Goal: Task Accomplishment & Management: Complete application form

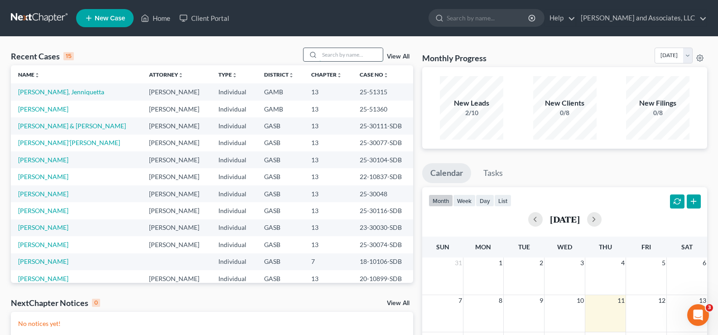
click at [344, 57] on input "search" at bounding box center [351, 54] width 63 height 13
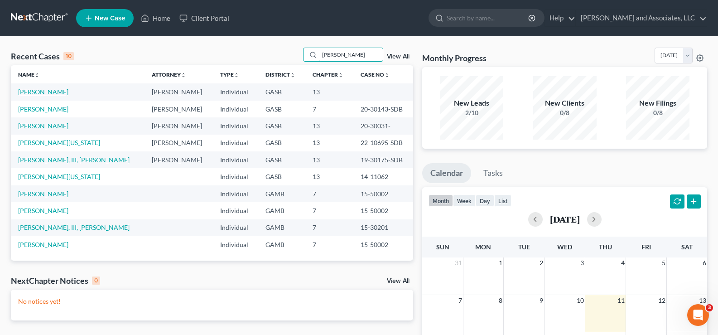
type input "[PERSON_NAME]"
click at [53, 93] on link "[PERSON_NAME]" at bounding box center [43, 92] width 50 height 8
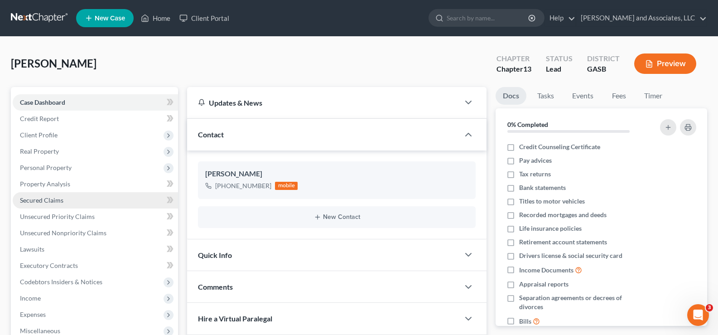
click at [41, 202] on span "Secured Claims" at bounding box center [42, 200] width 44 height 8
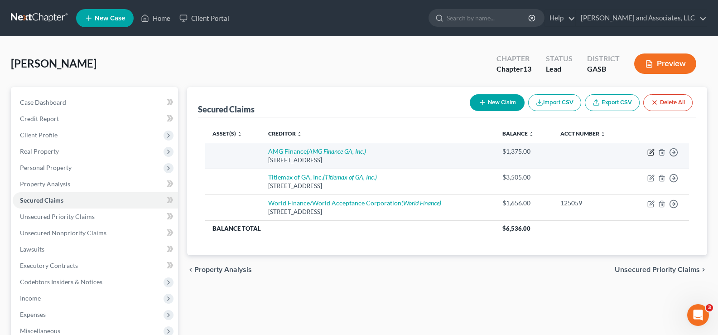
click at [652, 153] on icon "button" at bounding box center [651, 152] width 7 height 7
select select "10"
select select "0"
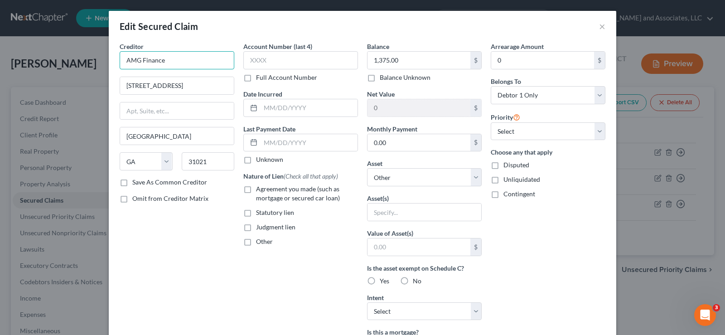
click at [177, 66] on input "AMG Finance" at bounding box center [177, 60] width 115 height 18
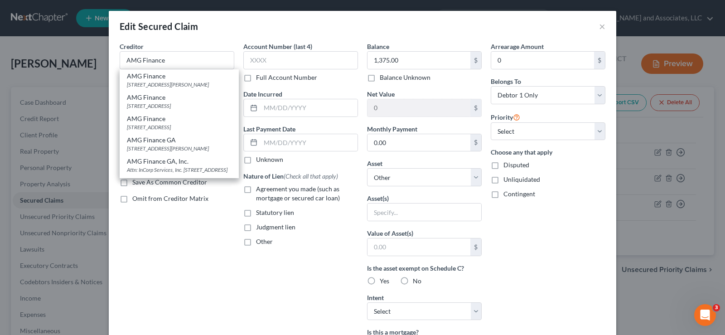
click at [159, 285] on div "Creditor * AMG Finance AMG Finance [STREET_ADDRESS][PERSON_NAME] AMG Finance [S…" at bounding box center [177, 244] width 124 height 404
type input "AMG Finance"
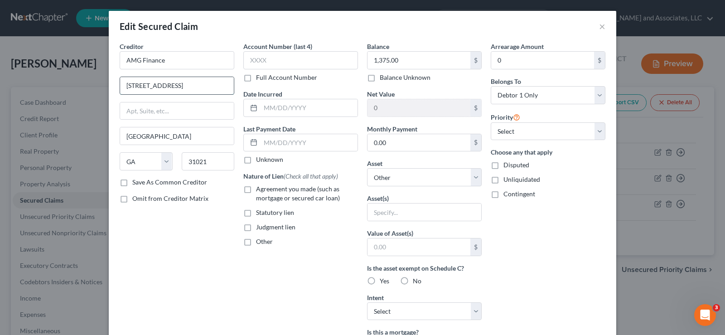
click at [189, 84] on input "[STREET_ADDRESS]" at bounding box center [177, 85] width 114 height 17
type input "Attn: Agent/Officer"
click at [136, 110] on input "text" at bounding box center [177, 110] width 114 height 17
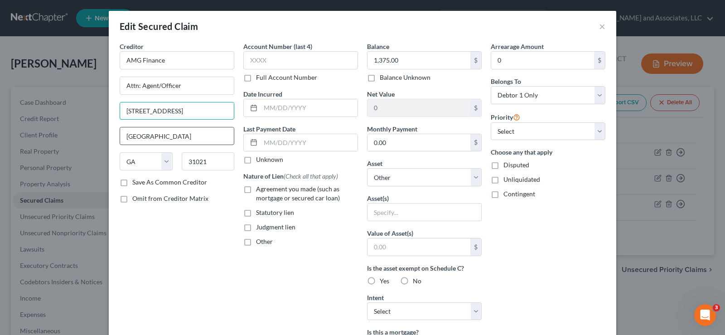
type input "[STREET_ADDRESS]"
click at [154, 139] on input "[GEOGRAPHIC_DATA]" at bounding box center [177, 135] width 114 height 17
type input "[PERSON_NAME]"
click at [162, 289] on div "Creditor * AMG Finance Attn: Agent/Officer [STREET_ADDRESS][GEOGRAPHIC_DATA][PE…" at bounding box center [177, 244] width 124 height 404
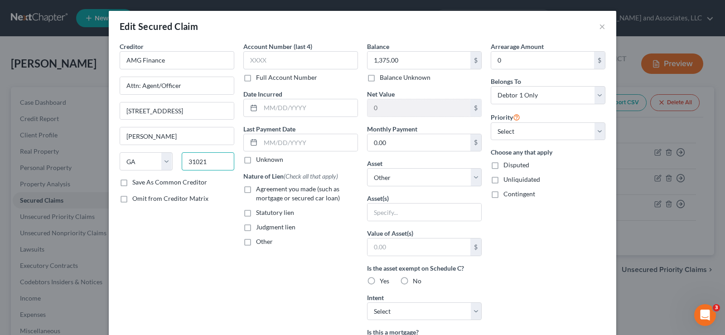
click at [216, 161] on input "31021" at bounding box center [208, 161] width 53 height 18
type input "31023"
click at [132, 183] on label "Save As Common Creditor" at bounding box center [169, 182] width 75 height 9
click at [136, 183] on input "Save As Common Creditor" at bounding box center [139, 181] width 6 height 6
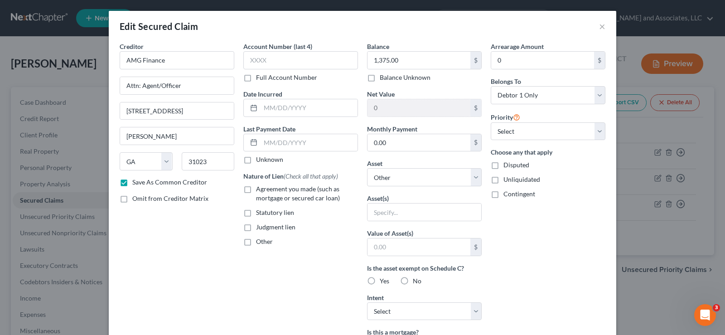
click at [191, 307] on div "Creditor * AMG Finance Attn: Agent/Officer [STREET_ADDRESS][GEOGRAPHIC_DATA][PE…" at bounding box center [177, 244] width 124 height 404
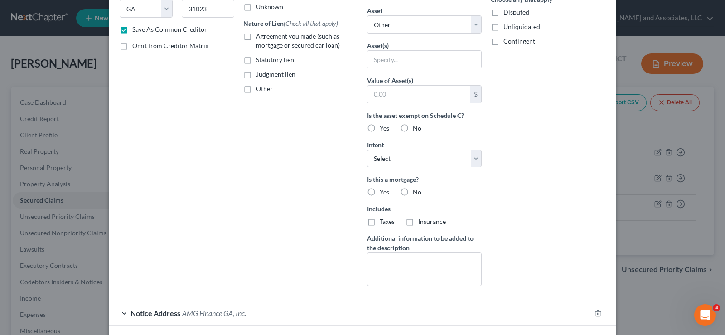
scroll to position [181, 0]
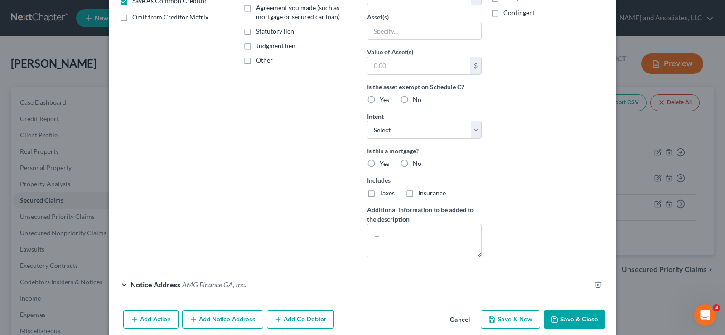
click at [559, 320] on button "Save & Close" at bounding box center [575, 319] width 62 height 19
checkbox input "false"
select select
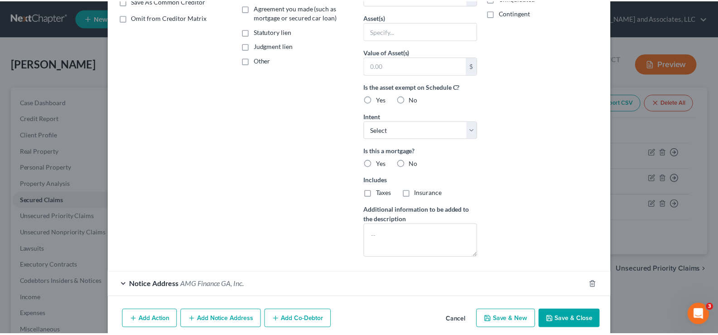
scroll to position [120, 0]
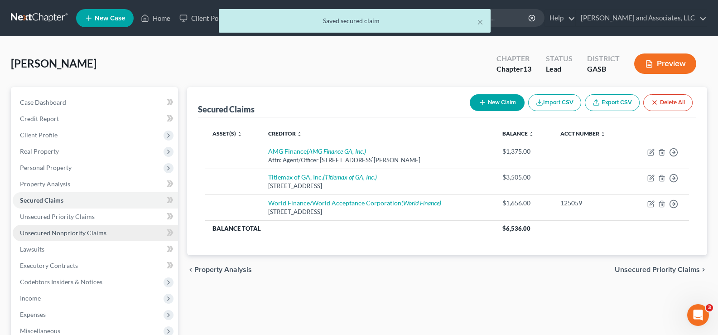
click at [58, 233] on span "Unsecured Nonpriority Claims" at bounding box center [63, 233] width 87 height 8
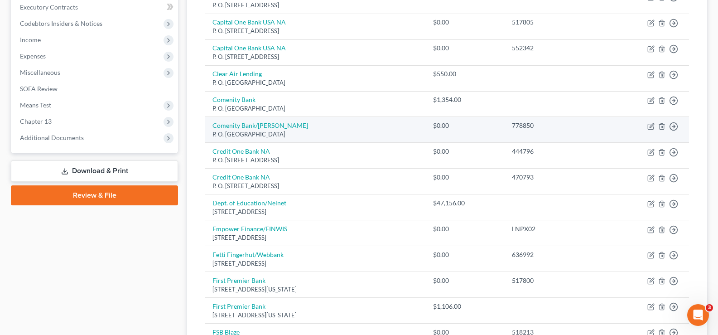
scroll to position [317, 0]
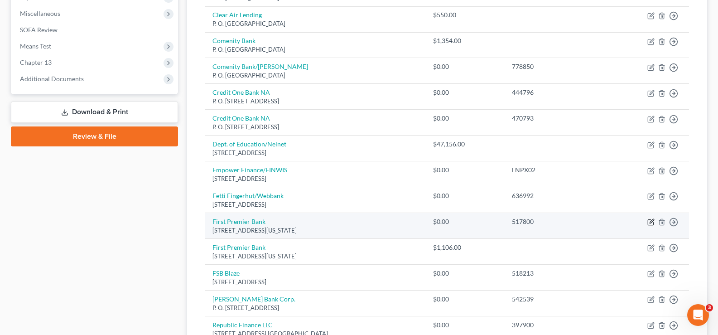
click at [650, 223] on icon "button" at bounding box center [652, 221] width 4 height 4
select select "43"
select select "0"
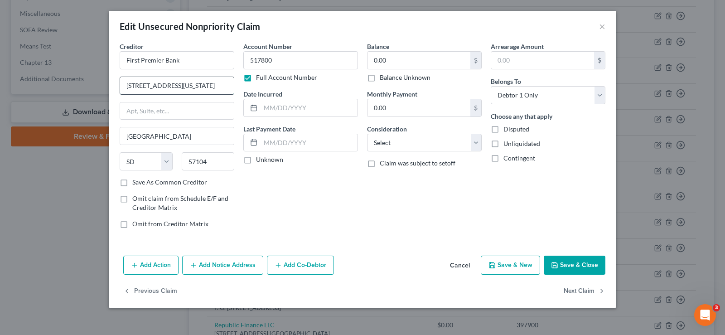
click at [141, 87] on input "[STREET_ADDRESS][US_STATE]" at bounding box center [177, 85] width 114 height 17
type input "[STREET_ADDRESS][US_STATE]"
click at [570, 268] on button "Save & Close" at bounding box center [575, 265] width 62 height 19
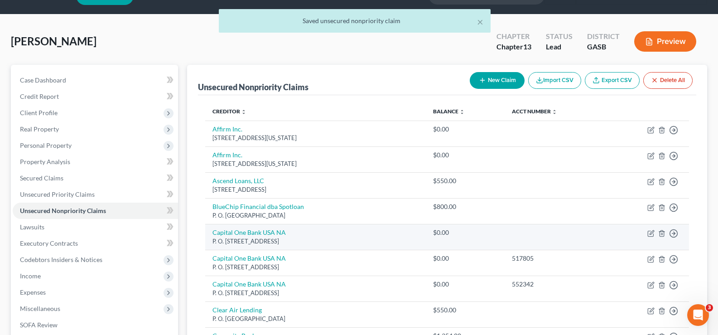
scroll to position [0, 0]
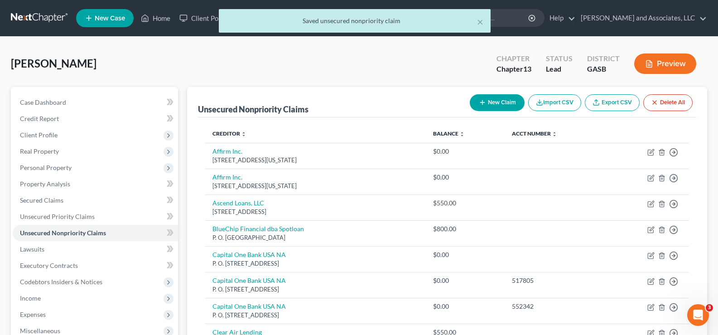
click at [505, 101] on button "New Claim" at bounding box center [497, 102] width 55 height 17
select select "0"
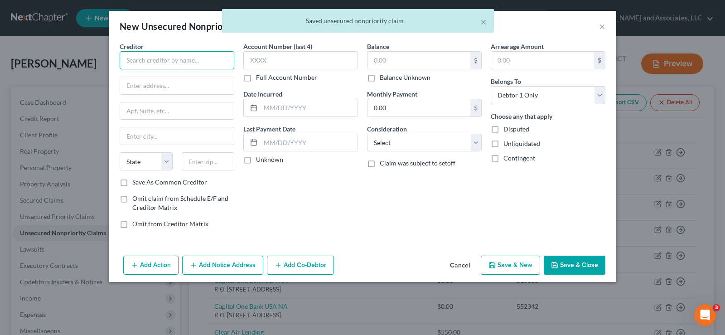
click at [144, 65] on input "text" at bounding box center [177, 60] width 115 height 18
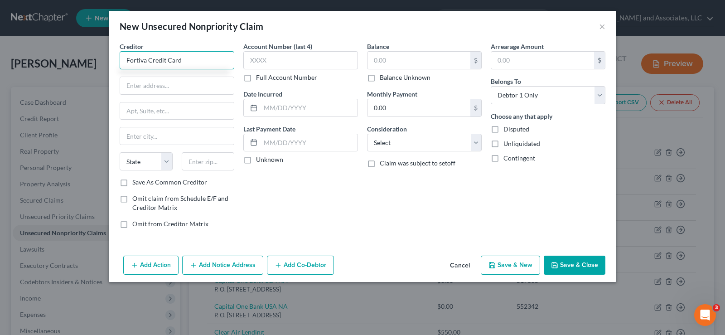
type input "Fortiva Credit Card"
type input "Attn: Account Services"
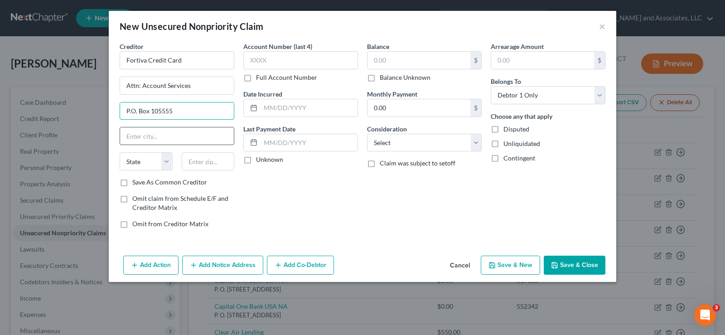
type input "P.O. Box 105555"
click at [157, 134] on input "text" at bounding box center [177, 135] width 114 height 17
type input "a"
type input "[GEOGRAPHIC_DATA]"
click at [150, 161] on select "State [US_STATE] AK AR AZ CA CO CT DE DC [GEOGRAPHIC_DATA] [GEOGRAPHIC_DATA] GU…" at bounding box center [146, 161] width 53 height 18
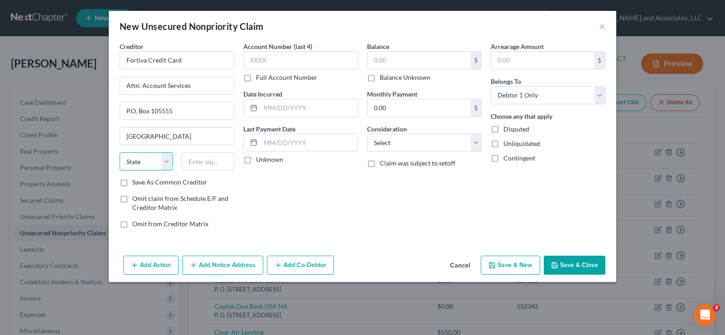
select select "10"
click at [120, 152] on select "State [US_STATE] AK AR AZ CA CO CT DE DC [GEOGRAPHIC_DATA] [GEOGRAPHIC_DATA] GU…" at bounding box center [146, 161] width 53 height 18
click at [196, 163] on input "text" at bounding box center [208, 161] width 53 height 18
type input "30348-5555"
click at [406, 60] on input "text" at bounding box center [419, 60] width 103 height 17
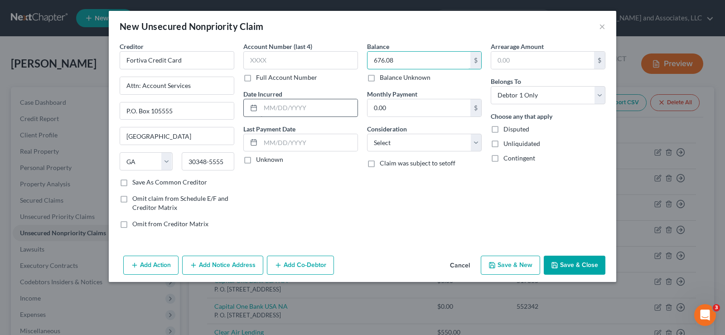
type input "676.08"
click at [290, 108] on input "text" at bounding box center [309, 107] width 97 height 17
type input "9/2024"
click at [504, 146] on label "Unliquidated" at bounding box center [522, 143] width 37 height 9
click at [507, 145] on input "Unliquidated" at bounding box center [510, 142] width 6 height 6
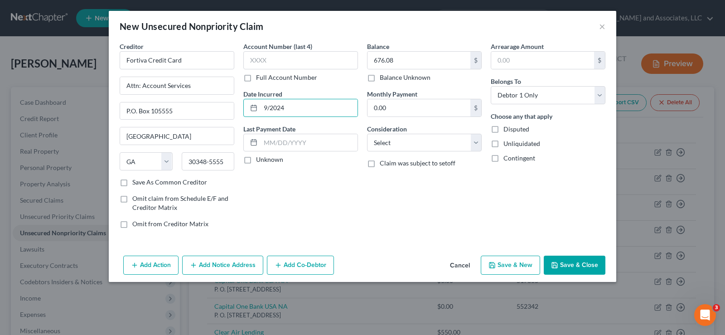
checkbox input "true"
click at [428, 146] on select "Select Cable / Satellite Services Collection Agency Credit Card Debt Debt Couns…" at bounding box center [424, 143] width 115 height 18
select select "2"
click at [367, 134] on select "Select Cable / Satellite Services Collection Agency Credit Card Debt Debt Couns…" at bounding box center [424, 143] width 115 height 18
click at [303, 59] on input "text" at bounding box center [300, 60] width 115 height 18
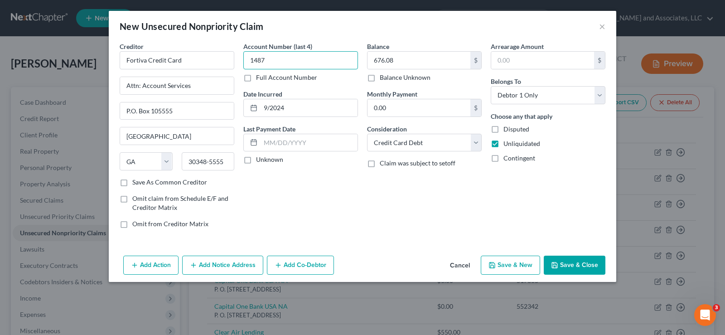
type input "1487"
click at [132, 183] on label "Save As Common Creditor" at bounding box center [169, 182] width 75 height 9
click at [136, 183] on input "Save As Common Creditor" at bounding box center [139, 181] width 6 height 6
click at [573, 264] on button "Save & Close" at bounding box center [575, 265] width 62 height 19
checkbox input "false"
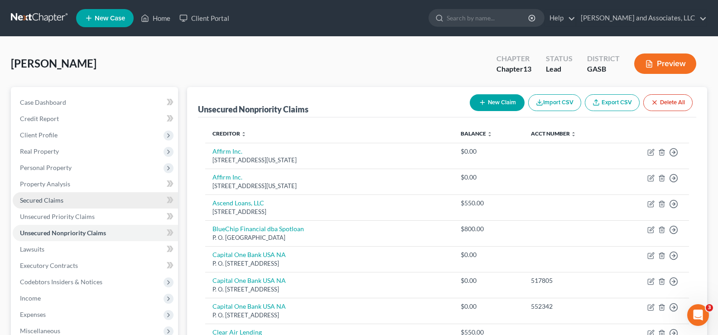
click at [40, 200] on span "Secured Claims" at bounding box center [42, 200] width 44 height 8
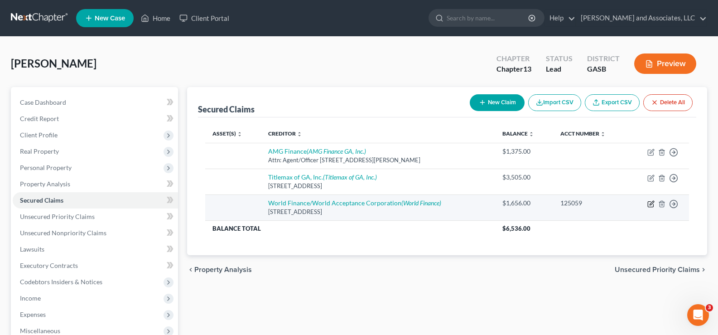
click at [651, 206] on icon "button" at bounding box center [651, 203] width 7 height 7
select select "42"
select select "0"
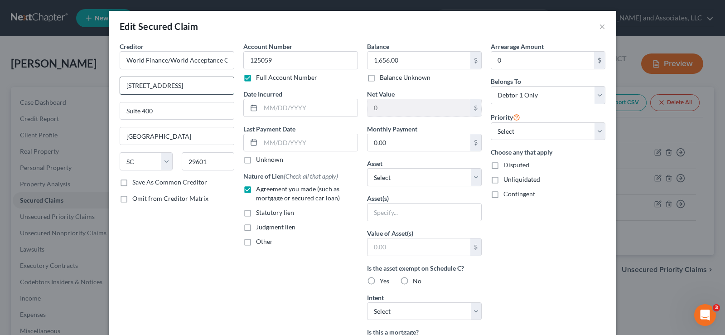
click at [176, 85] on input "[STREET_ADDRESS]" at bounding box center [177, 85] width 114 height 17
click at [175, 88] on input "[STREET_ADDRESS]" at bounding box center [177, 85] width 114 height 17
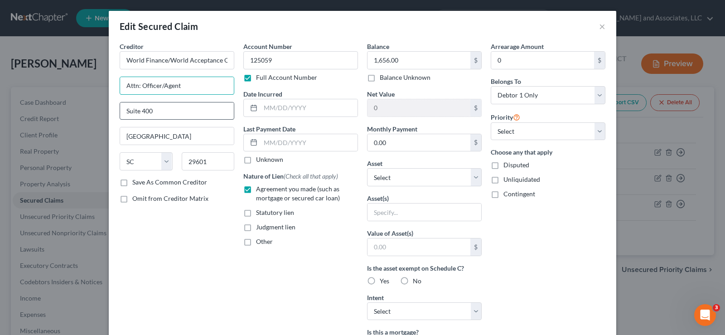
type input "Attn: Officer/Agent"
click at [151, 112] on input "Suite 400" at bounding box center [177, 110] width 114 height 17
click at [151, 110] on input "Suite 400" at bounding box center [177, 110] width 114 height 17
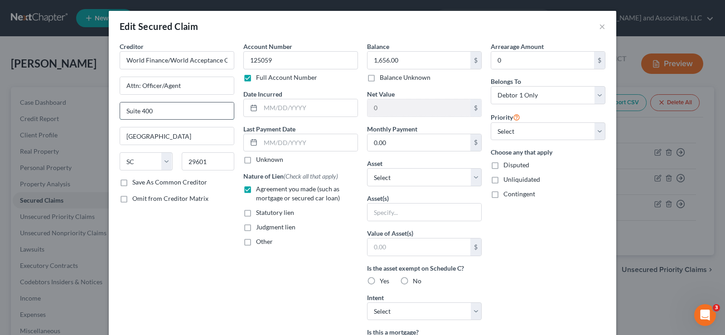
click at [151, 110] on input "Suite 400" at bounding box center [177, 110] width 114 height 17
type input "[STREET_ADDRESS]"
type input "[PERSON_NAME]"
click at [138, 170] on select "State [US_STATE] AK AR AZ CA CO CT DE DC [GEOGRAPHIC_DATA] [GEOGRAPHIC_DATA] GU…" at bounding box center [146, 161] width 53 height 18
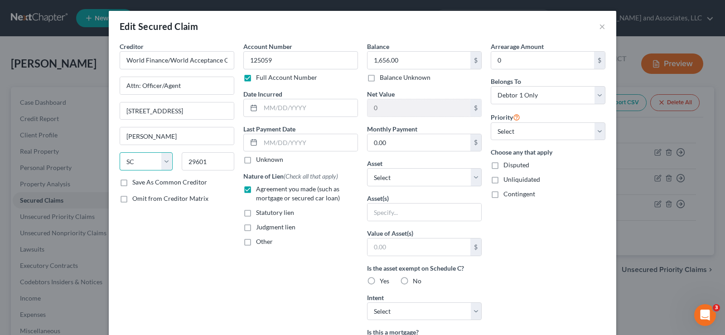
select select "10"
click at [120, 152] on select "State [US_STATE] AK AR AZ CA CO CT DE DC [GEOGRAPHIC_DATA] [GEOGRAPHIC_DATA] GU…" at bounding box center [146, 161] width 53 height 18
click at [223, 155] on input "29601" at bounding box center [208, 161] width 53 height 18
type input "31023"
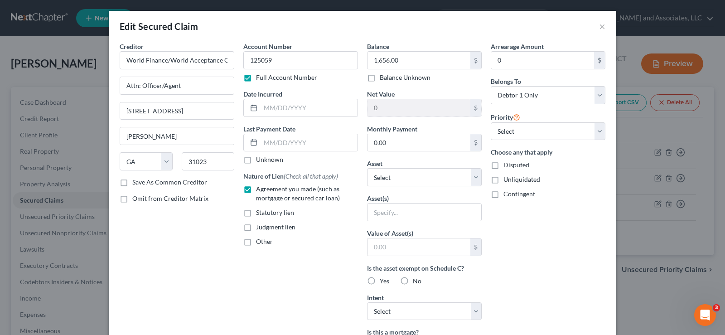
click at [132, 184] on label "Save As Common Creditor" at bounding box center [169, 182] width 75 height 9
click at [136, 184] on input "Save As Common Creditor" at bounding box center [139, 181] width 6 height 6
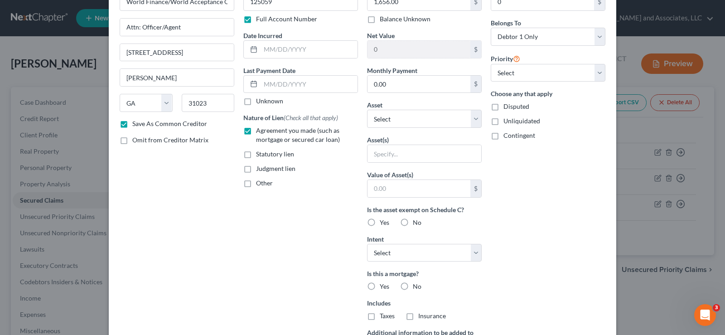
scroll to position [181, 0]
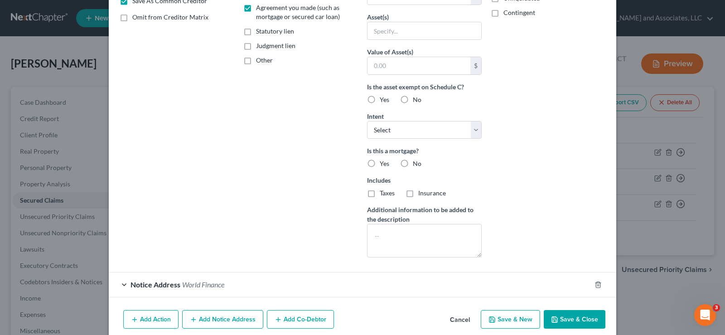
drag, startPoint x: 264, startPoint y: 325, endPoint x: 500, endPoint y: 323, distance: 235.7
click at [500, 323] on button "Save & New" at bounding box center [510, 319] width 59 height 19
checkbox input "false"
select select "0"
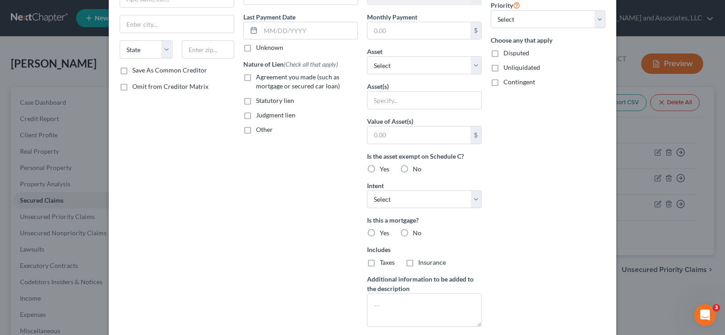
scroll to position [168, 0]
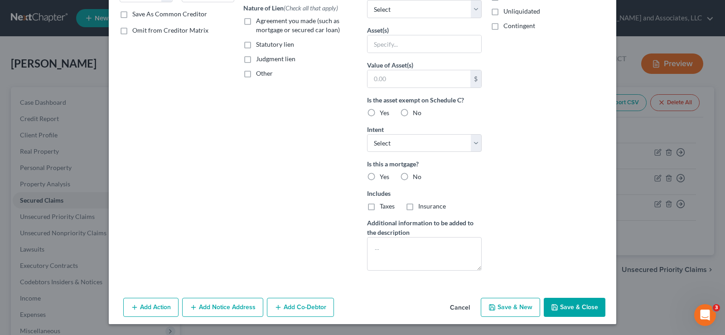
click at [459, 307] on button "Cancel" at bounding box center [460, 308] width 34 height 18
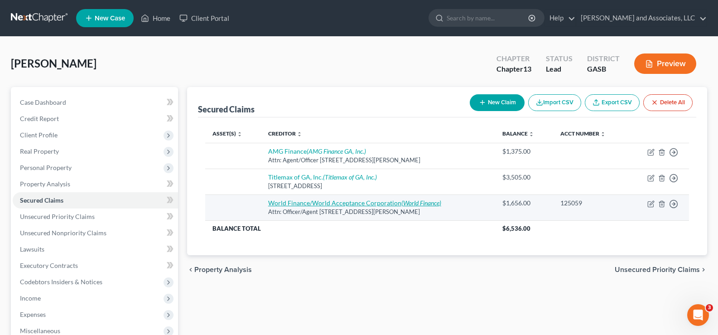
click at [302, 206] on link "World Finance/World Acceptance Corporation (World Finance)" at bounding box center [354, 203] width 173 height 8
select select "10"
select select "0"
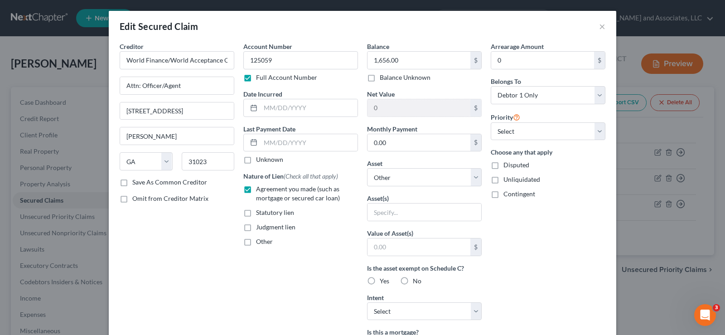
click at [132, 182] on label "Save As Common Creditor" at bounding box center [169, 182] width 75 height 9
click at [136, 182] on input "Save As Common Creditor" at bounding box center [139, 181] width 6 height 6
checkbox input "true"
click at [283, 110] on input "text" at bounding box center [309, 107] width 97 height 17
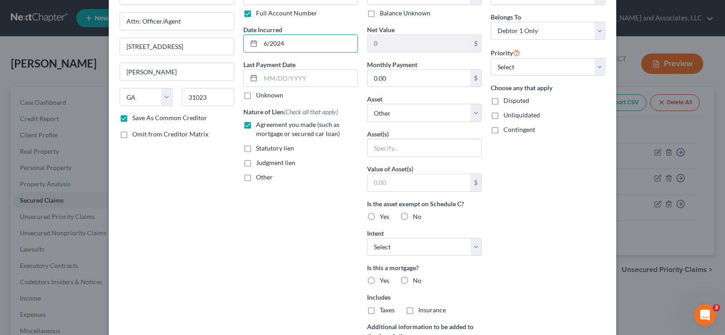
scroll to position [219, 0]
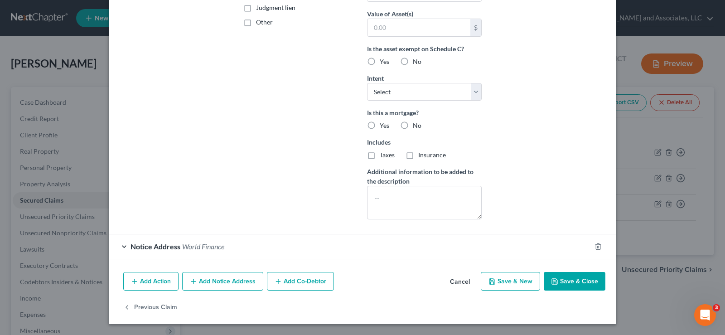
type input "6/2024"
click at [587, 288] on button "Save & Close" at bounding box center [575, 281] width 62 height 19
checkbox input "false"
select select
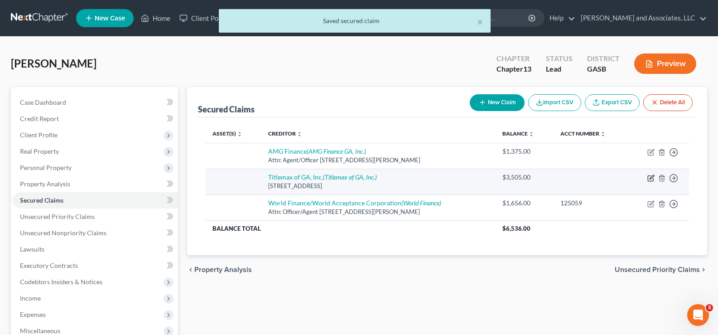
click at [652, 179] on icon "button" at bounding box center [651, 178] width 7 height 7
select select "10"
select select "0"
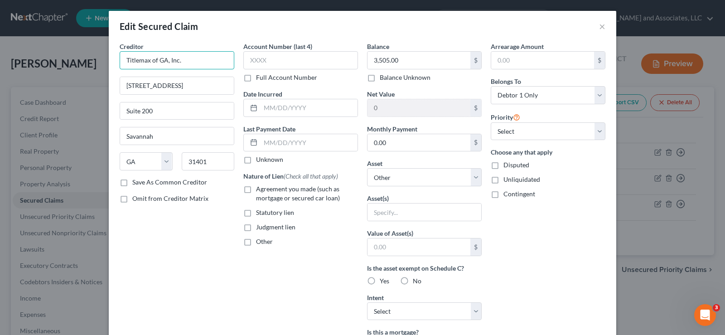
click at [177, 61] on input "Titlemax of GA, Inc." at bounding box center [177, 60] width 115 height 18
type input "TMX Finance LLC"
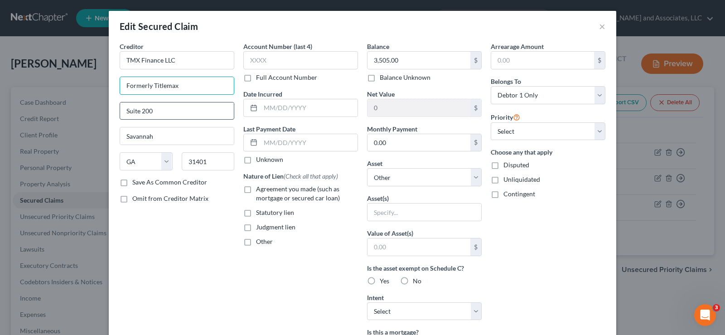
type input "Formerly Titlemax"
click at [156, 113] on input "Suite 200" at bounding box center [177, 110] width 114 height 17
type input "S"
type input "Attn: Officer/Agent"
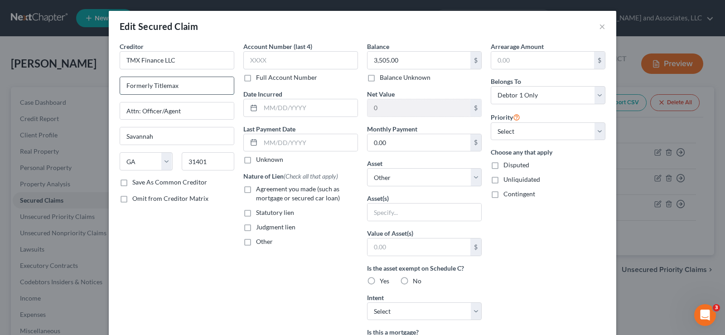
click at [179, 88] on input "Formerly Titlemax" at bounding box center [177, 85] width 114 height 17
drag, startPoint x: 179, startPoint y: 87, endPoint x: 49, endPoint y: 85, distance: 129.7
click at [49, 85] on div "Edit Secured Claim × Creditor * TMX Finance LLC Formerly Titlemax Attn: Officer…" at bounding box center [362, 167] width 725 height 335
click at [171, 60] on input "TMX Finance LLC" at bounding box center [177, 60] width 115 height 18
type input "TMX Finance LLC, Formely Titlemax"
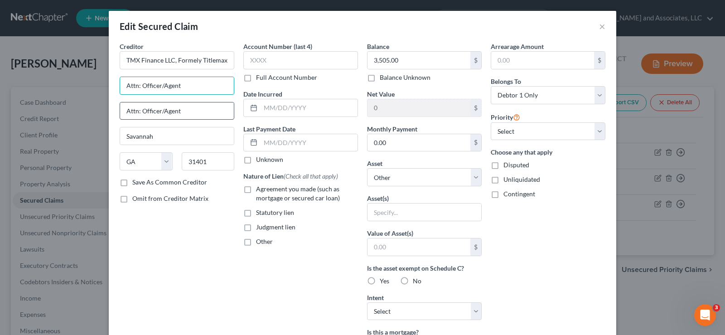
type input "Attn: Officer/Agent"
click at [156, 110] on input "Attn: Officer/Agent" at bounding box center [177, 110] width 114 height 17
drag, startPoint x: 187, startPoint y: 112, endPoint x: 82, endPoint y: 115, distance: 104.8
click at [82, 115] on div "Edit Secured Claim × Creditor * TMX Finance LLC, Formely Titlemax Attn: Officer…" at bounding box center [362, 167] width 725 height 335
type input "[STREET_ADDRESS]"
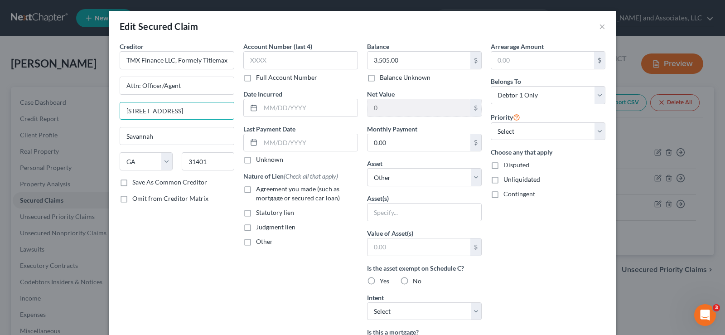
click at [196, 281] on div "Creditor * TMX Finance LLC, Formely Titlemax Attn: Officer/Agent [STREET_ADDRES…" at bounding box center [177, 244] width 124 height 404
click at [132, 183] on label "Save As Common Creditor" at bounding box center [169, 182] width 75 height 9
click at [136, 183] on input "Save As Common Creditor" at bounding box center [139, 181] width 6 height 6
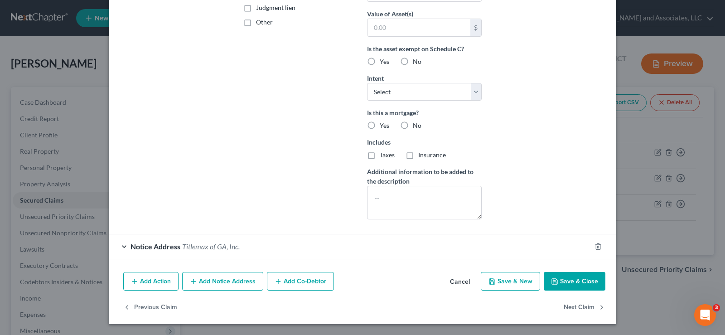
click at [556, 278] on button "Save & Close" at bounding box center [575, 281] width 62 height 19
checkbox input "false"
select select
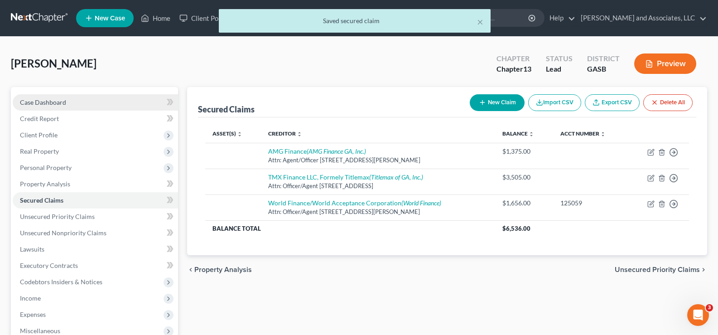
click at [45, 103] on span "Case Dashboard" at bounding box center [43, 102] width 46 height 8
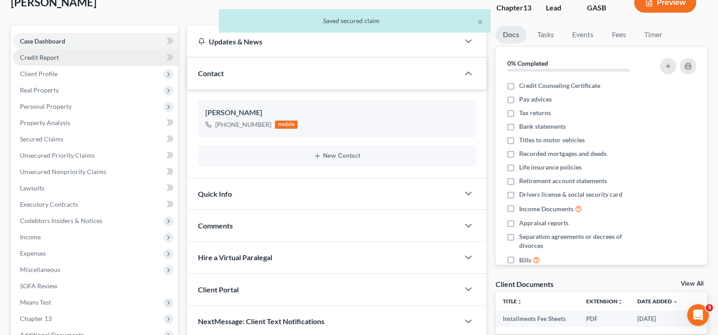
scroll to position [163, 0]
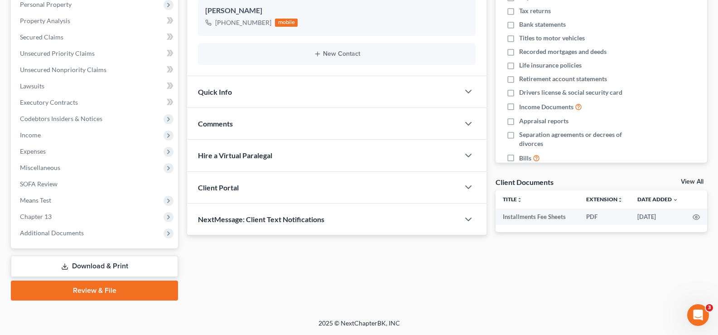
click at [93, 263] on link "Download & Print" at bounding box center [94, 266] width 167 height 21
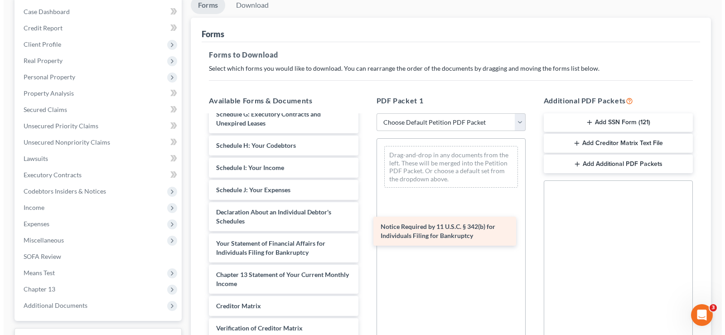
scroll to position [203, 0]
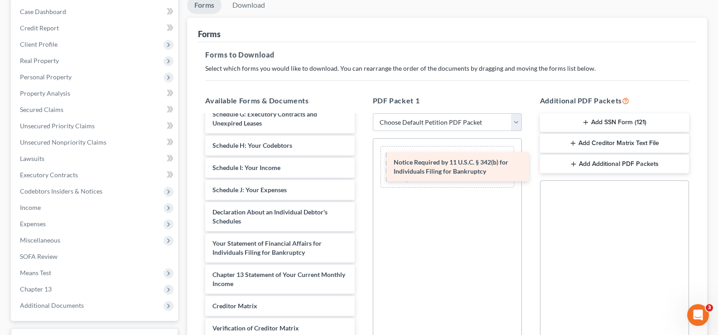
drag, startPoint x: 251, startPoint y: 323, endPoint x: 432, endPoint y: 166, distance: 239.7
click at [362, 166] on div "Notice Required by 11 U.S.C. § 342(b) for Individuals Filing for Bankruptcy Ins…" at bounding box center [280, 141] width 164 height 439
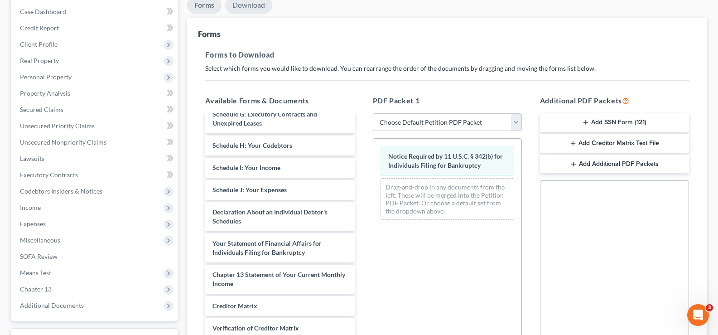
click at [245, 8] on link "Download" at bounding box center [248, 5] width 47 height 18
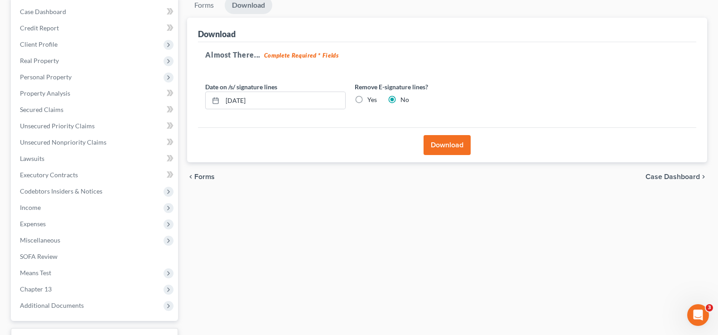
click at [432, 150] on button "Download" at bounding box center [447, 145] width 47 height 20
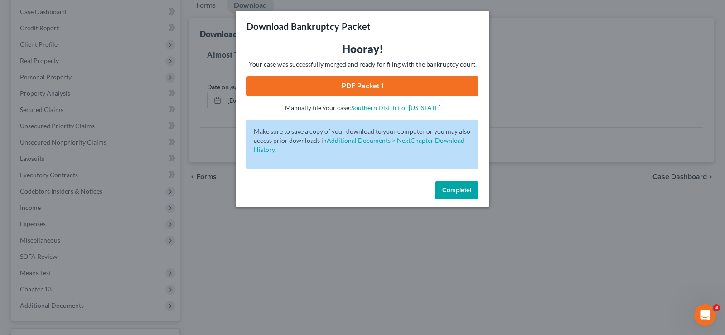
click at [426, 87] on link "PDF Packet 1" at bounding box center [363, 86] width 232 height 20
